Goal: Book appointment/travel/reservation

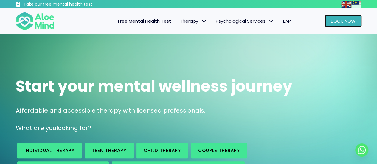
click at [328, 23] on link "Book Now" at bounding box center [343, 21] width 37 height 13
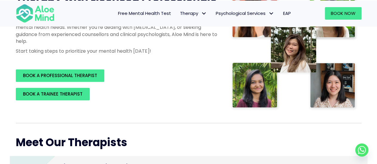
scroll to position [119, 0]
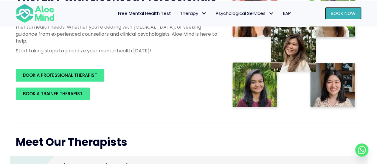
click at [338, 9] on link "Book Now" at bounding box center [343, 13] width 37 height 13
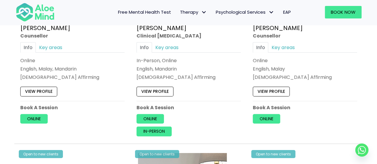
scroll to position [1102, 0]
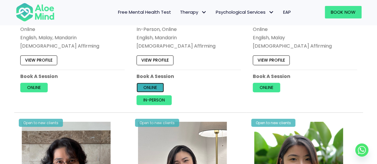
click at [154, 84] on link "Online" at bounding box center [149, 88] width 27 height 10
